Goal: Find specific page/section: Find specific page/section

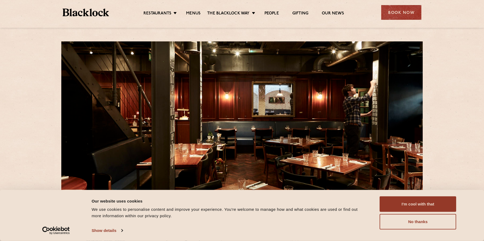
click at [196, 10] on ul "Restaurants Soho City Shoreditch Covent Garden Canary Wharf Manchester Birmingh…" at bounding box center [243, 12] width 269 height 9
click at [195, 13] on link "Menus" at bounding box center [193, 14] width 14 height 6
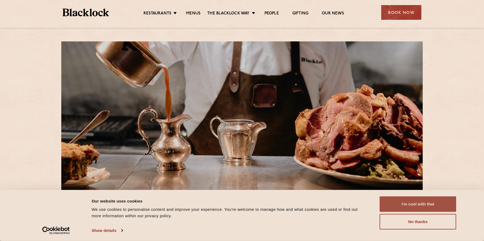
click at [408, 201] on button "I'm cool with that" at bounding box center [417, 205] width 76 height 16
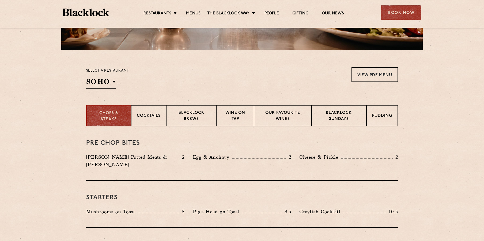
scroll to position [141, 0]
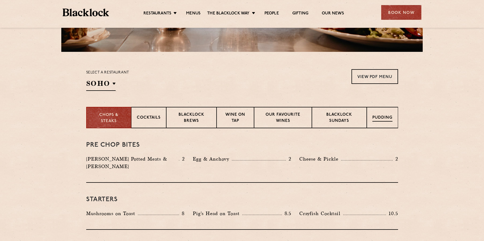
click at [374, 125] on div "Pudding" at bounding box center [381, 117] width 31 height 21
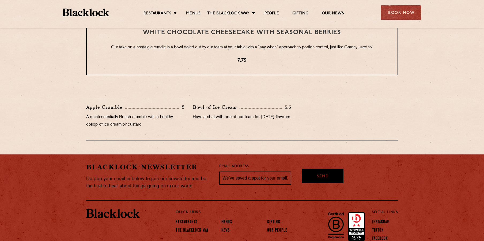
scroll to position [263, 0]
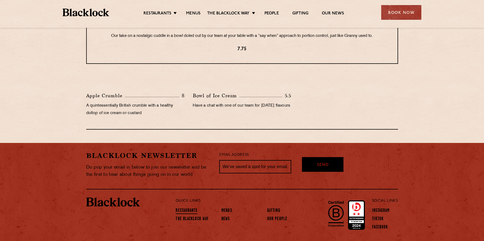
click at [188, 210] on link "Restaurants" at bounding box center [186, 211] width 22 height 6
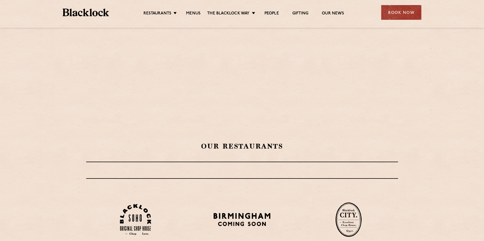
scroll to position [36, 0]
